Goal: Check status: Check status

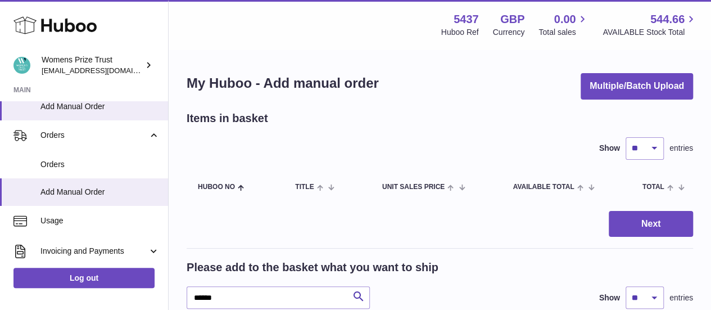
scroll to position [168, 0]
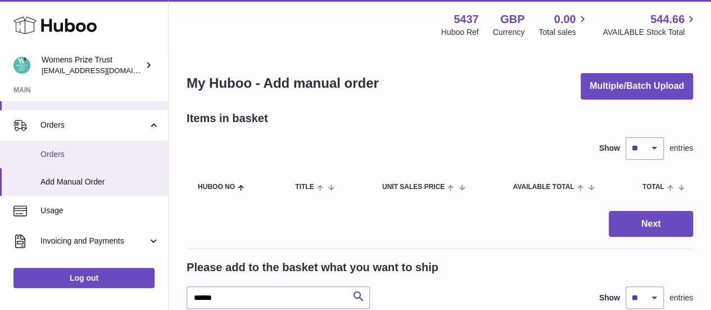
click at [45, 152] on span "Orders" at bounding box center [99, 154] width 119 height 11
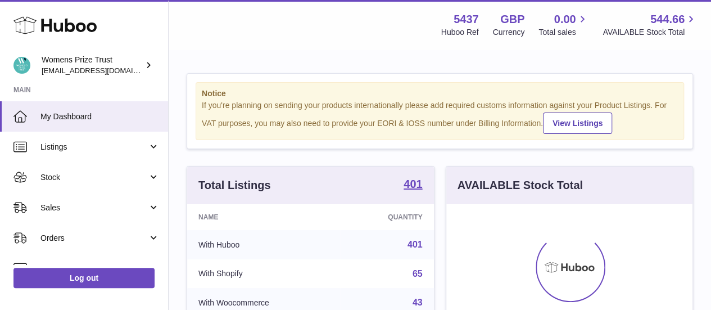
scroll to position [175, 246]
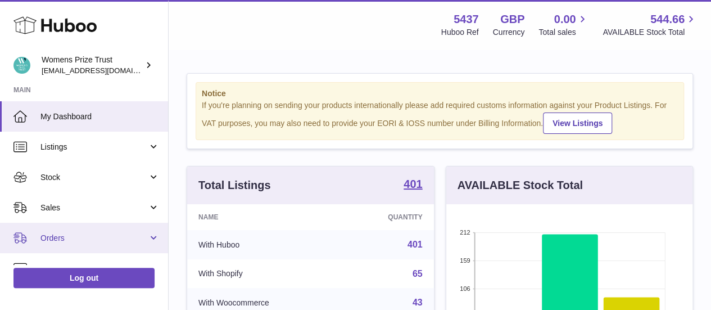
click at [54, 237] on span "Orders" at bounding box center [93, 238] width 107 height 11
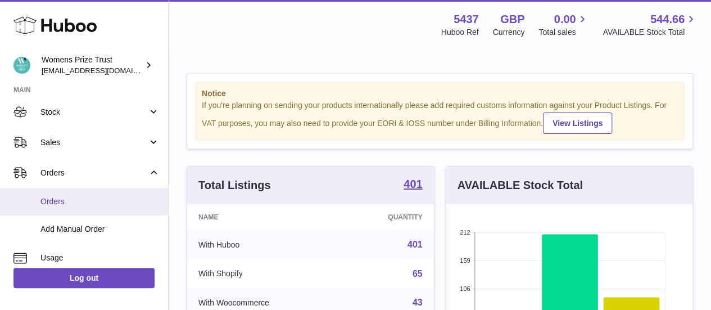
click at [57, 195] on link "Orders" at bounding box center [84, 202] width 168 height 28
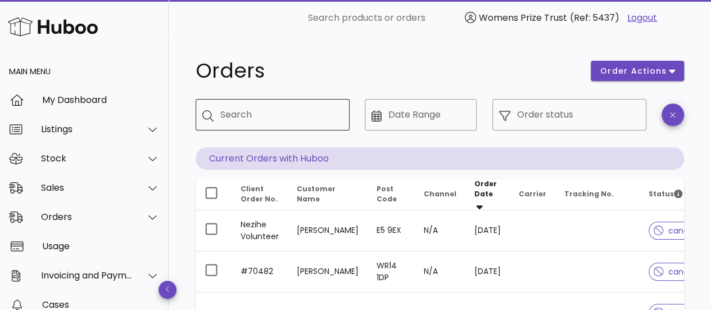
click at [235, 118] on input "Search" at bounding box center [280, 115] width 120 height 18
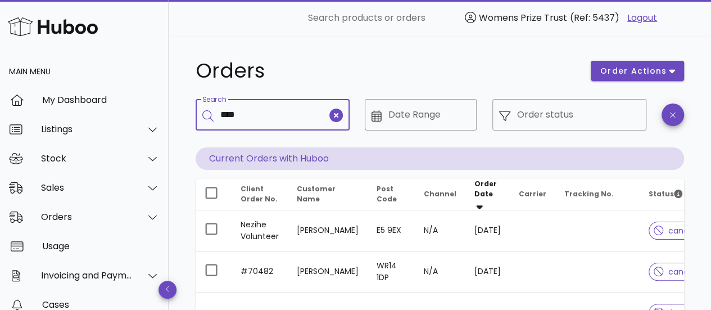
type input "****"
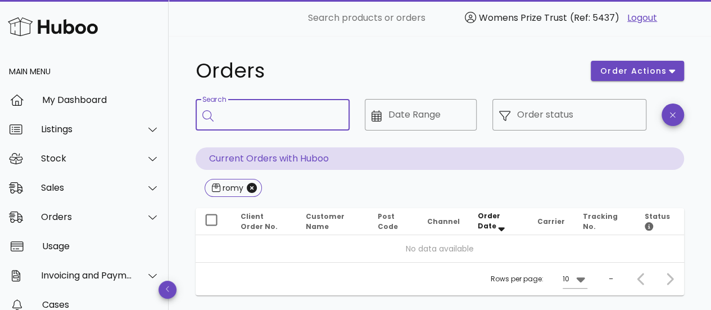
scroll to position [31, 0]
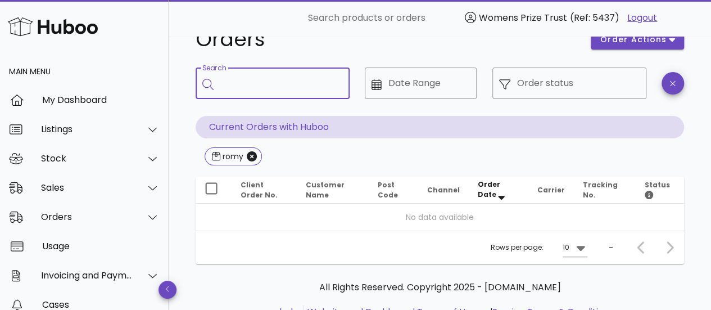
click at [233, 83] on input "Search" at bounding box center [280, 83] width 120 height 18
paste input "*****"
type input "*****"
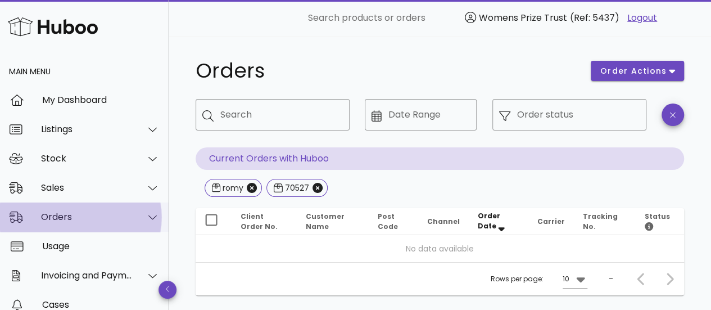
click at [63, 211] on div "Orders" at bounding box center [87, 216] width 92 height 11
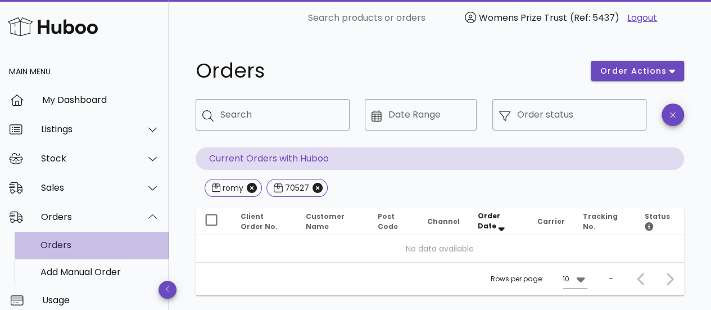
click at [65, 249] on div "Orders" at bounding box center [99, 244] width 119 height 11
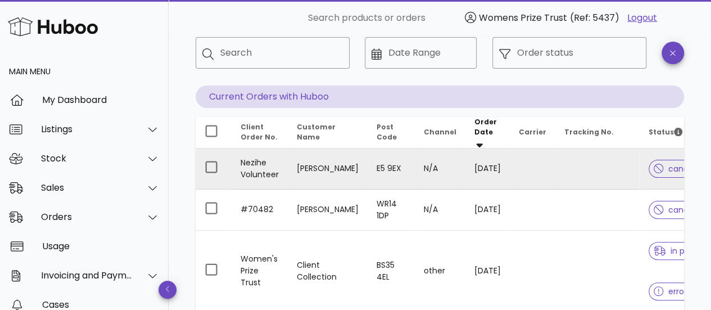
scroll to position [57, 0]
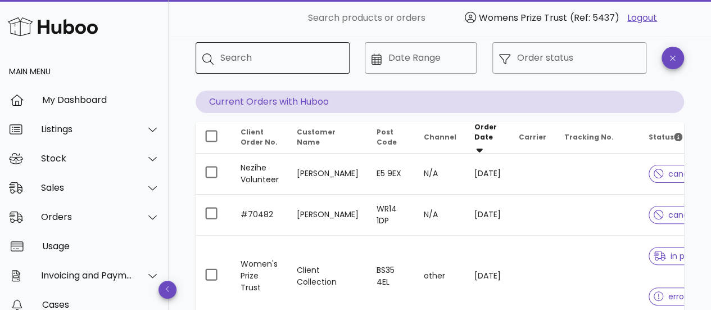
click at [251, 55] on input "Search" at bounding box center [280, 58] width 120 height 18
type input "*****"
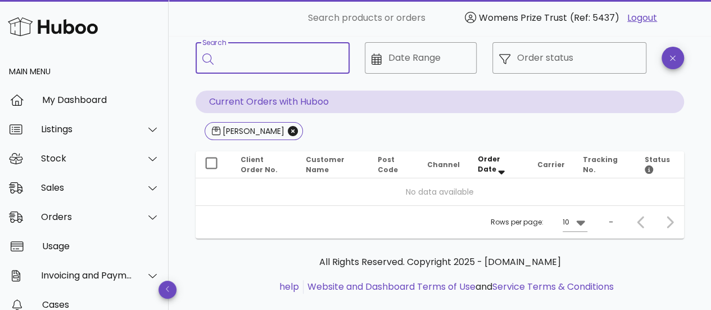
click at [253, 62] on input "Search" at bounding box center [280, 58] width 120 height 18
click at [288, 129] on icon "Close" at bounding box center [293, 131] width 10 height 10
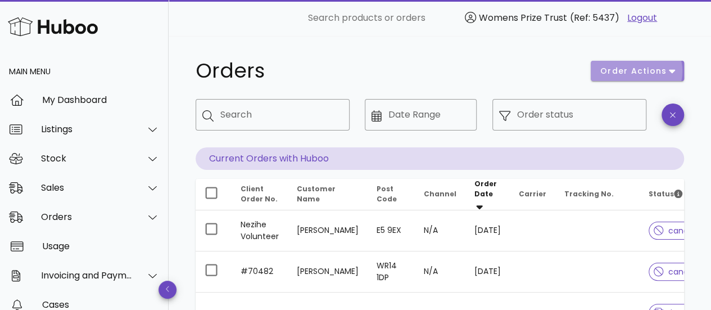
click at [639, 76] on span "order actions" at bounding box center [633, 71] width 67 height 12
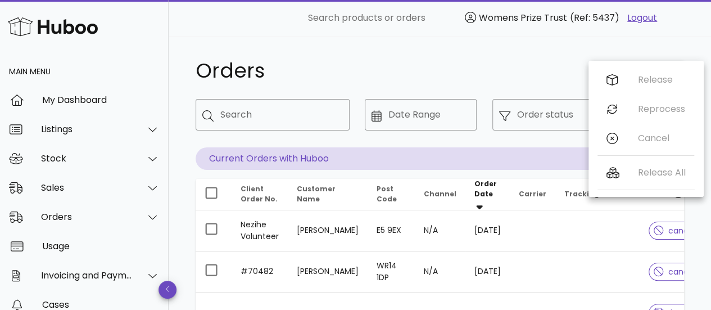
click at [531, 77] on h1 "Orders" at bounding box center [387, 71] width 382 height 20
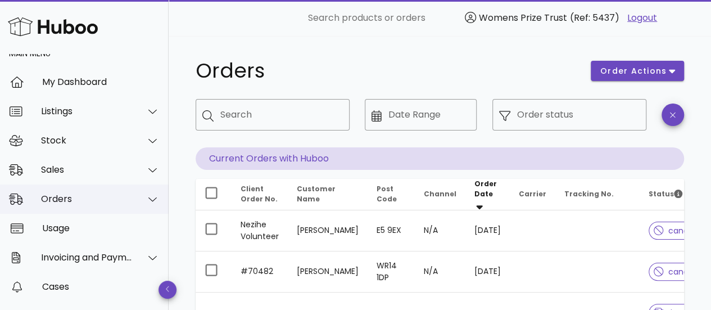
click at [148, 196] on icon at bounding box center [152, 199] width 8 height 10
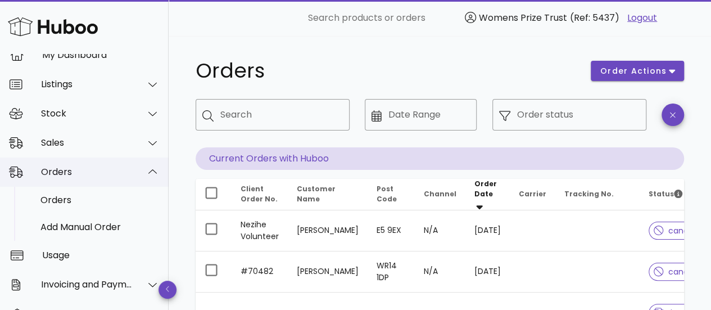
scroll to position [47, 0]
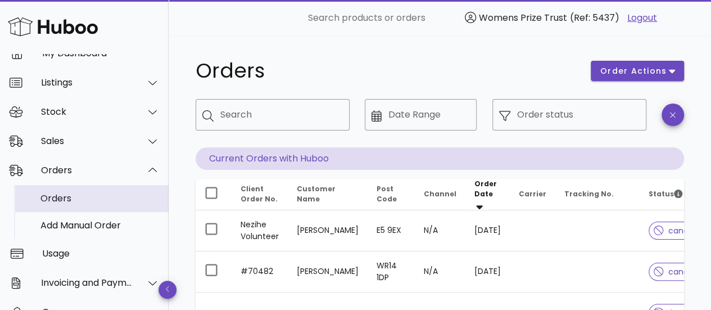
click at [85, 195] on div "Orders" at bounding box center [99, 198] width 119 height 11
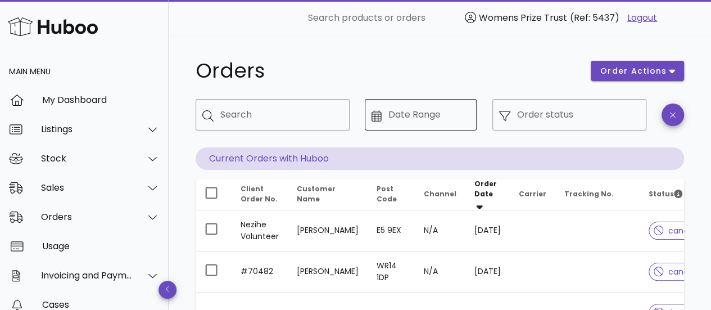
click at [437, 114] on input "Date Range" at bounding box center [429, 115] width 82 height 18
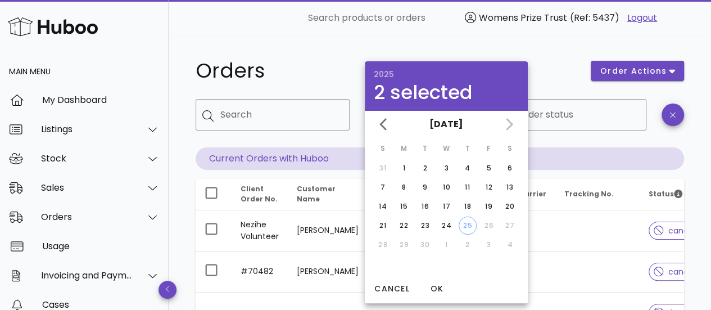
click at [536, 78] on h1 "Orders" at bounding box center [387, 71] width 382 height 20
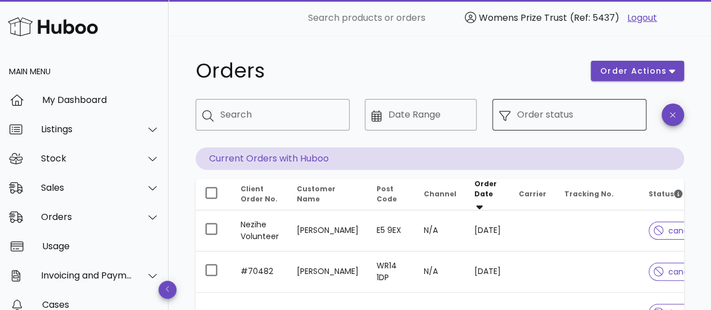
click at [531, 111] on input "Order status" at bounding box center [578, 115] width 123 height 18
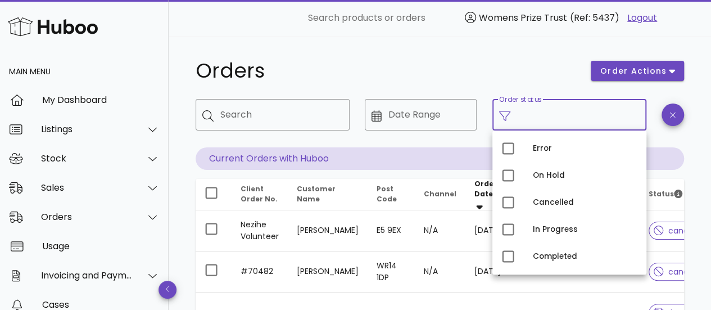
click at [498, 78] on h1 "Orders" at bounding box center [387, 71] width 382 height 20
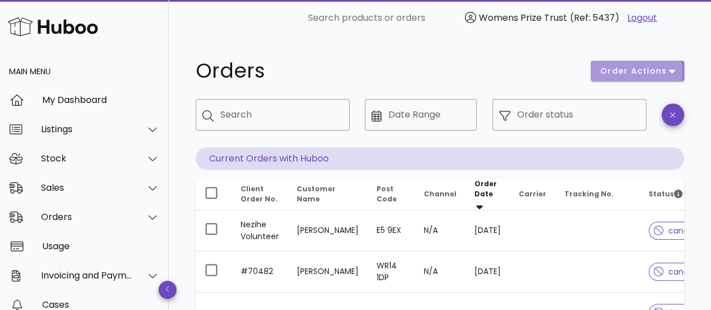
click at [623, 71] on span "order actions" at bounding box center [633, 71] width 67 height 12
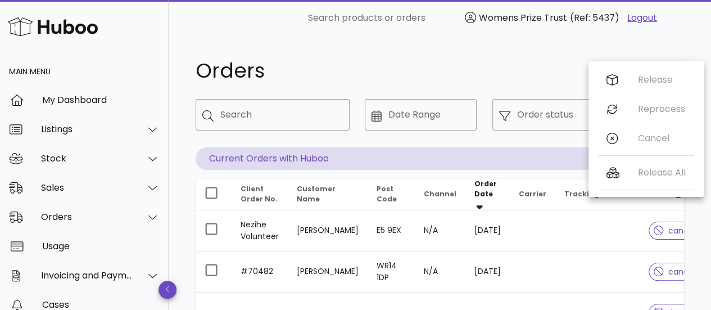
click at [496, 80] on h1 "Orders" at bounding box center [387, 71] width 382 height 20
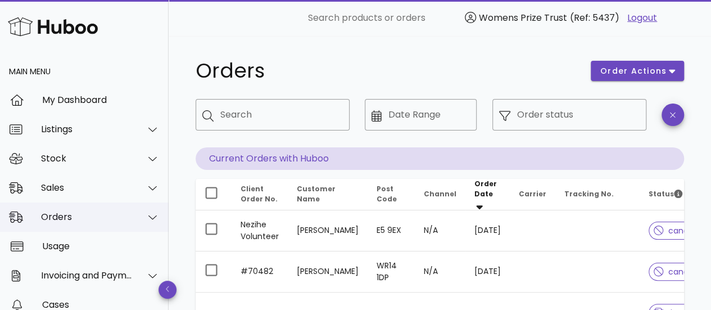
click at [138, 223] on div at bounding box center [146, 217] width 27 height 28
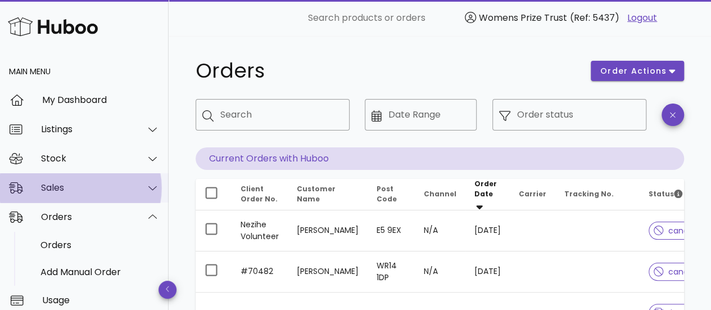
click at [158, 185] on div "Sales" at bounding box center [84, 187] width 169 height 29
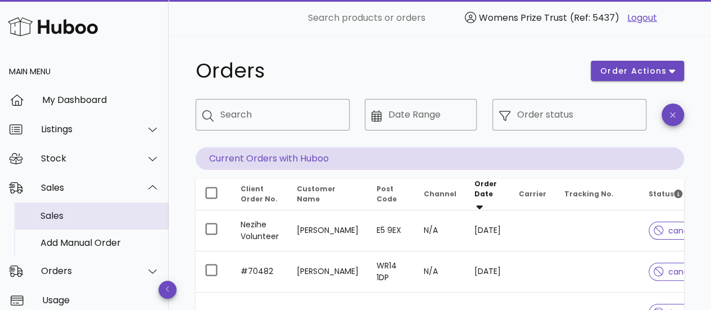
click at [53, 219] on div "Sales" at bounding box center [99, 215] width 119 height 11
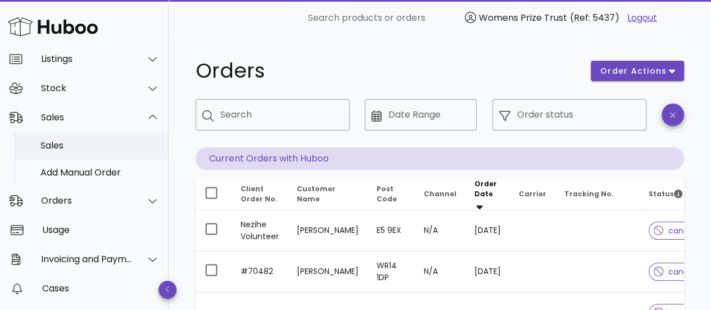
scroll to position [73, 0]
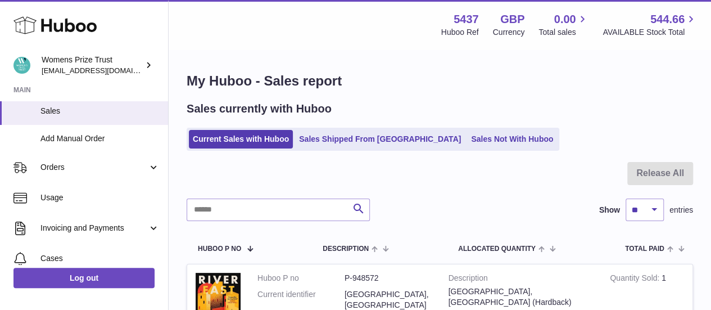
scroll to position [130, 0]
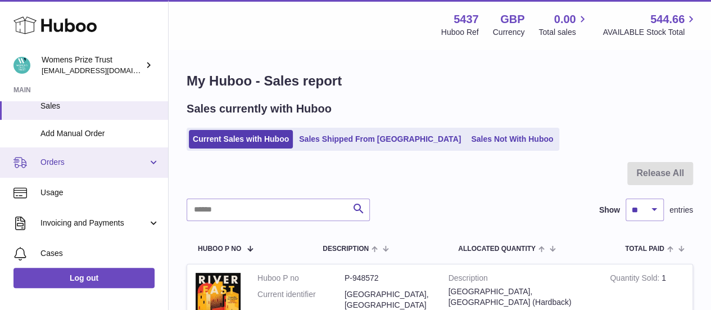
click at [90, 173] on link "Orders" at bounding box center [84, 162] width 168 height 30
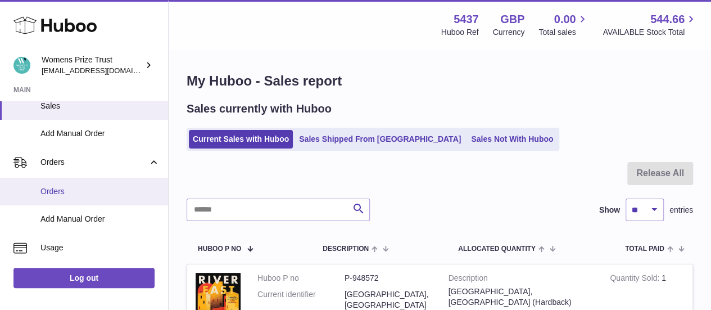
click at [73, 195] on span "Orders" at bounding box center [99, 191] width 119 height 11
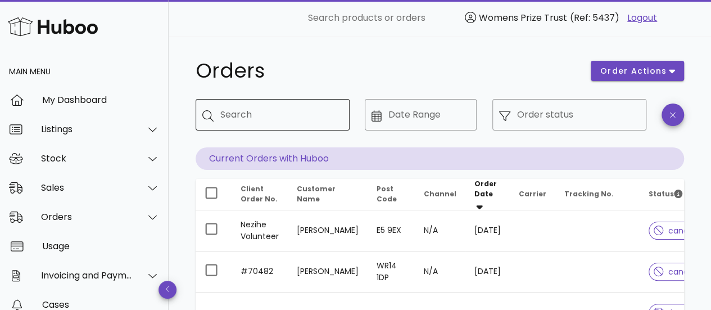
click at [255, 119] on input "Search" at bounding box center [280, 115] width 120 height 18
paste input "**********"
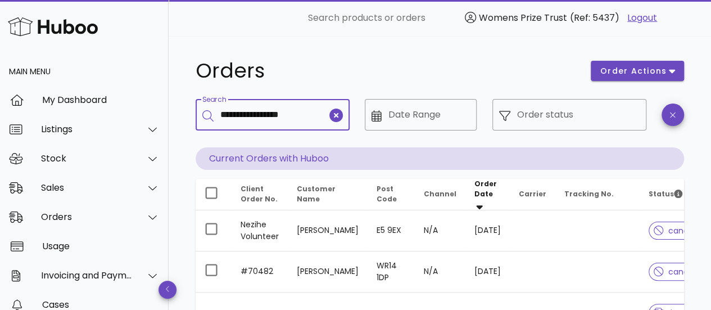
type input "**********"
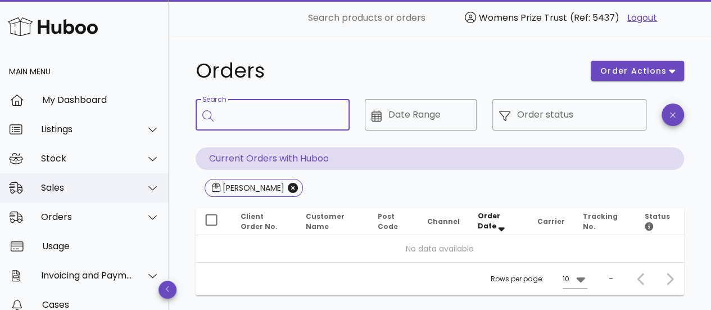
click at [74, 187] on div "Sales" at bounding box center [87, 187] width 92 height 11
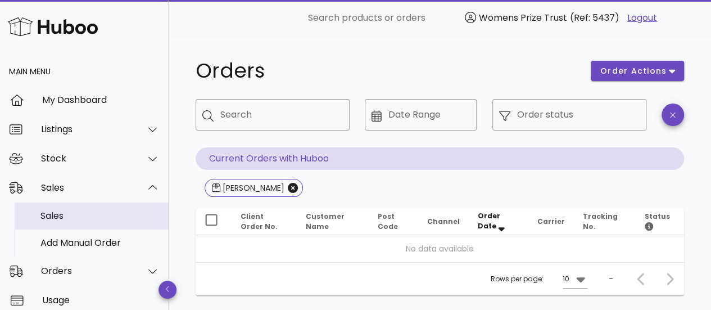
click at [64, 210] on div "Sales" at bounding box center [99, 215] width 119 height 11
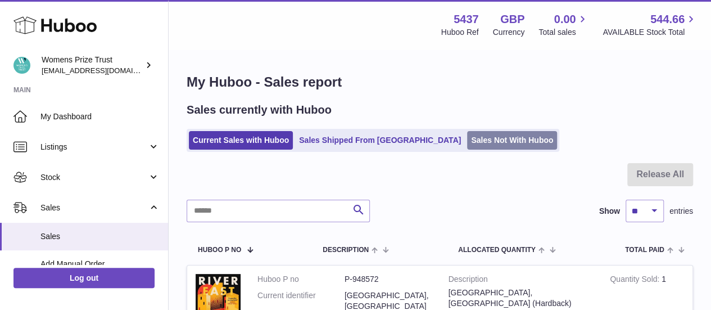
scroll to position [10, 0]
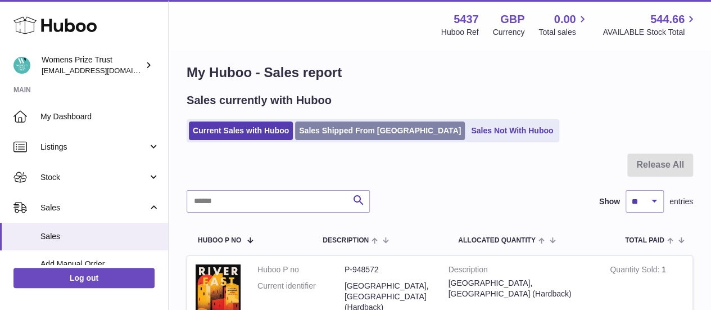
click at [363, 135] on link "Sales Shipped From Huboo" at bounding box center [380, 130] width 170 height 19
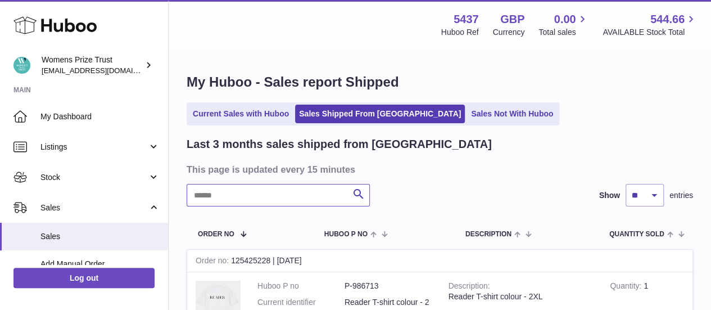
click at [232, 202] on input "text" at bounding box center [278, 195] width 183 height 22
paste input "**********"
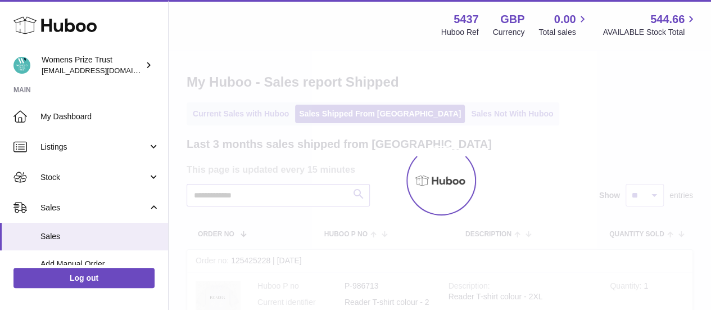
type input "**********"
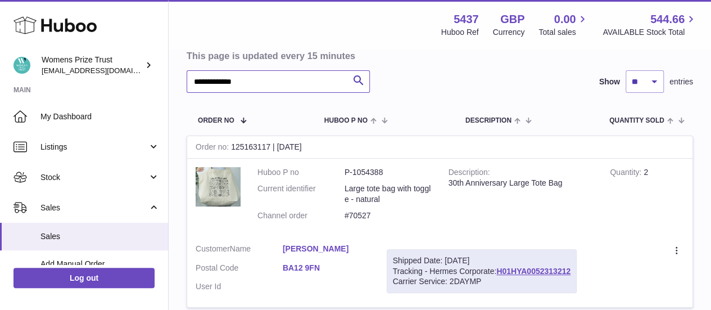
scroll to position [114, 0]
